Goal: Task Accomplishment & Management: Use online tool/utility

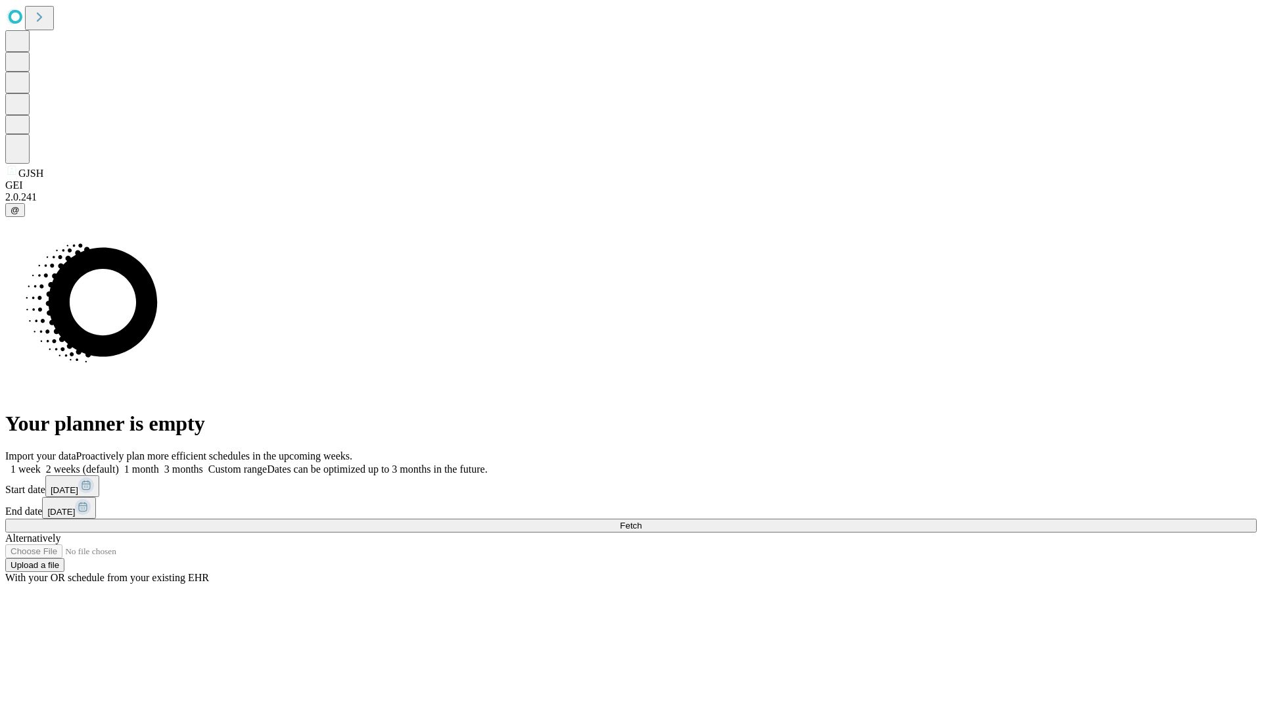
click at [642, 521] on span "Fetch" at bounding box center [631, 526] width 22 height 10
